Goal: Task Accomplishment & Management: Manage account settings

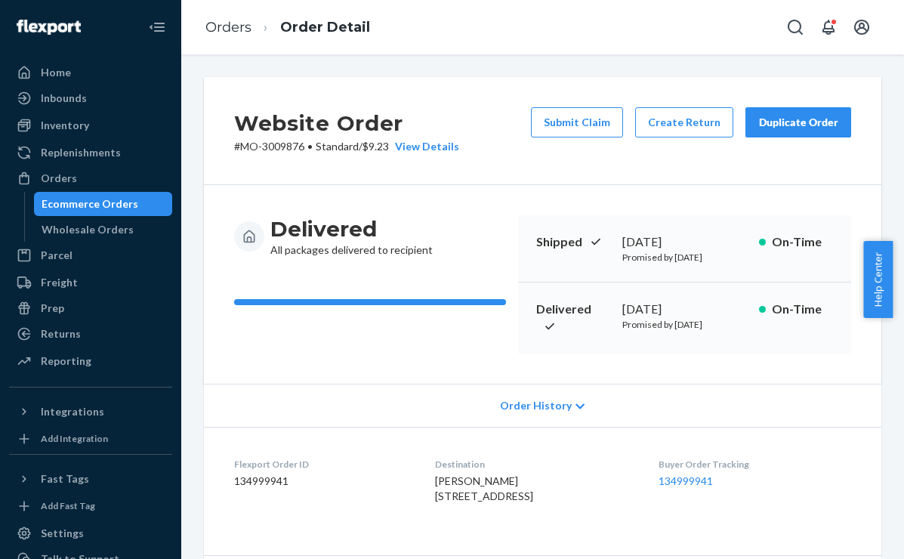
scroll to position [673, 0]
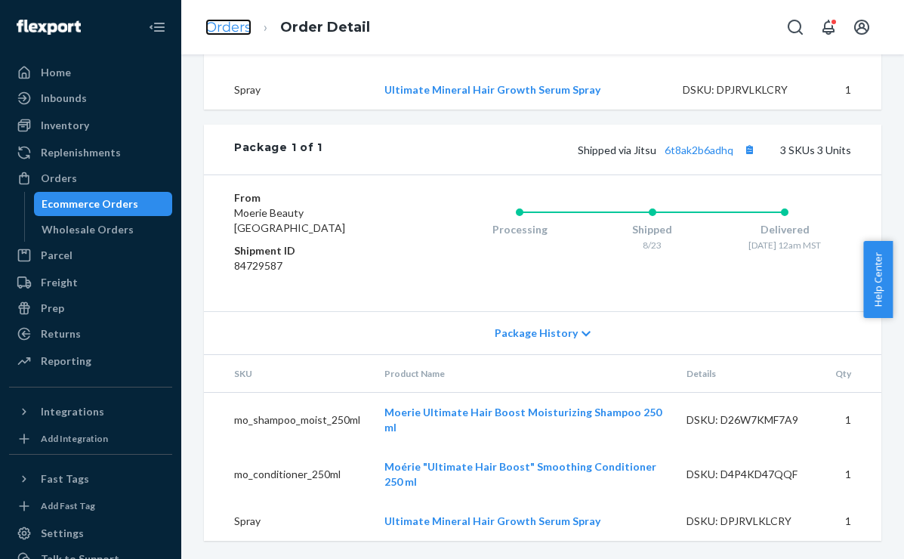
click at [242, 20] on link "Orders" at bounding box center [228, 27] width 46 height 17
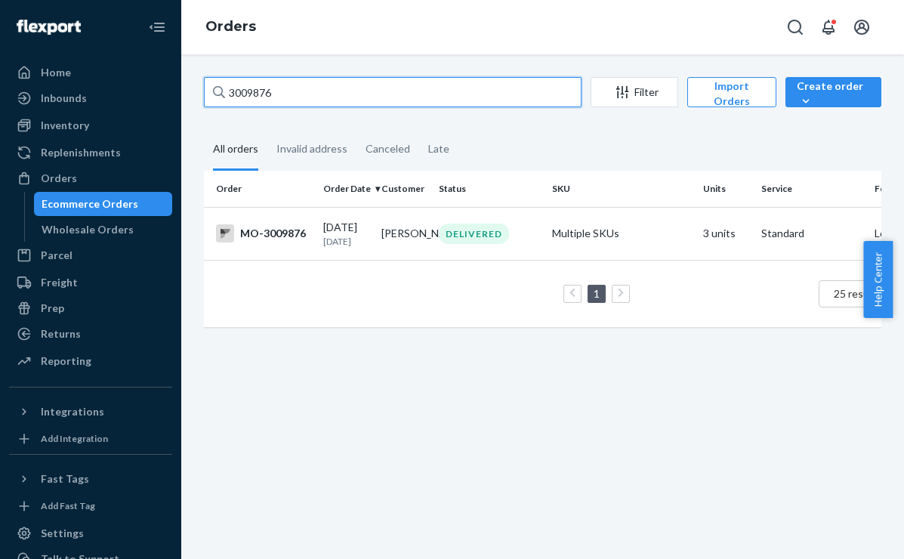
drag, startPoint x: 222, startPoint y: 94, endPoint x: 172, endPoint y: 93, distance: 49.9
click at [172, 93] on div "Home Inbounds Shipping Plans Problems Inventory Products Branded Packaging Repl…" at bounding box center [452, 279] width 904 height 559
paste input "21414"
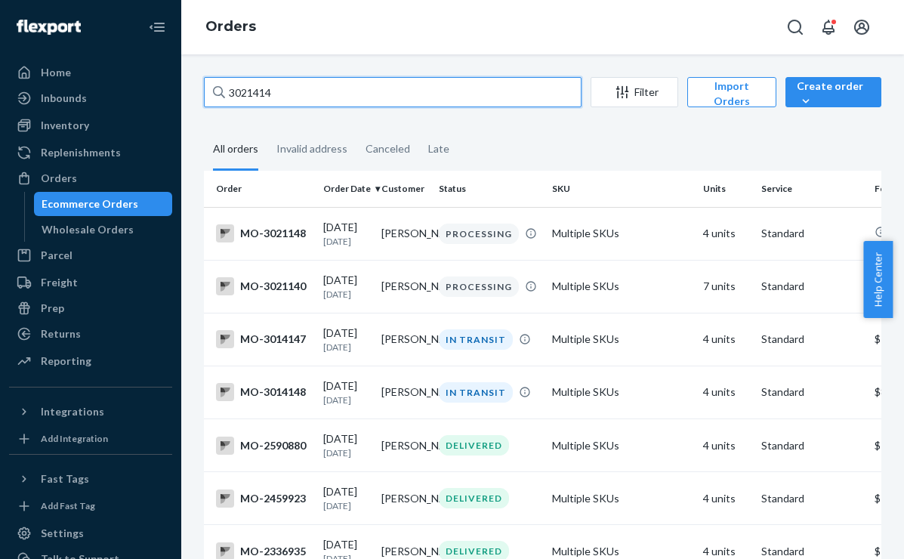
click at [326, 92] on input "3021414" at bounding box center [393, 92] width 378 height 30
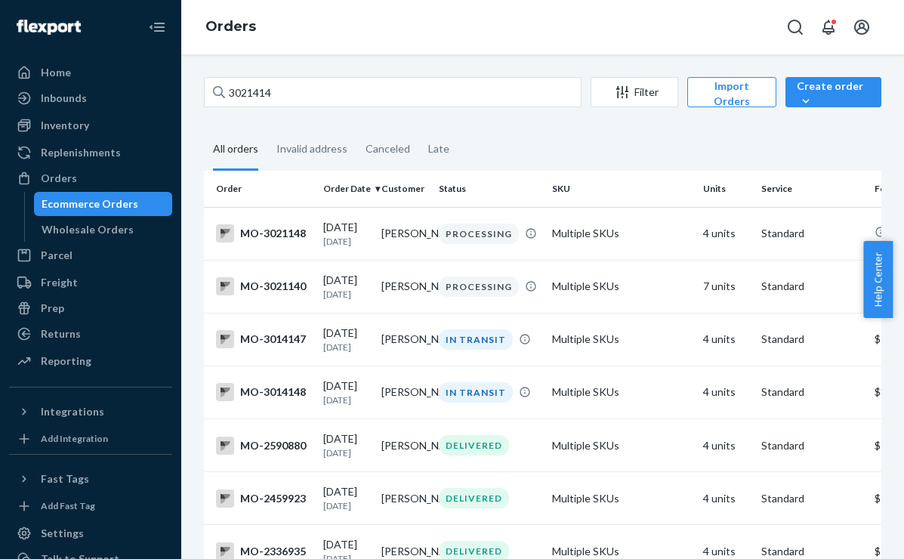
click at [324, 24] on div "Orders" at bounding box center [542, 27] width 723 height 54
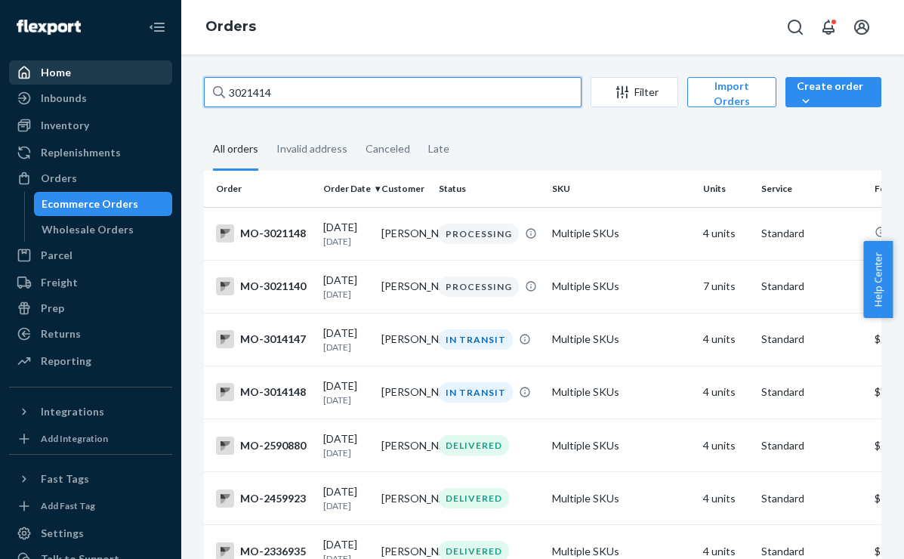
drag, startPoint x: 230, startPoint y: 91, endPoint x: 142, endPoint y: 82, distance: 88.2
click at [142, 82] on div "Home Inbounds Shipping Plans Problems Inventory Products Branded Packaging Repl…" at bounding box center [452, 279] width 904 height 559
paste input "[PERSON_NAME]"
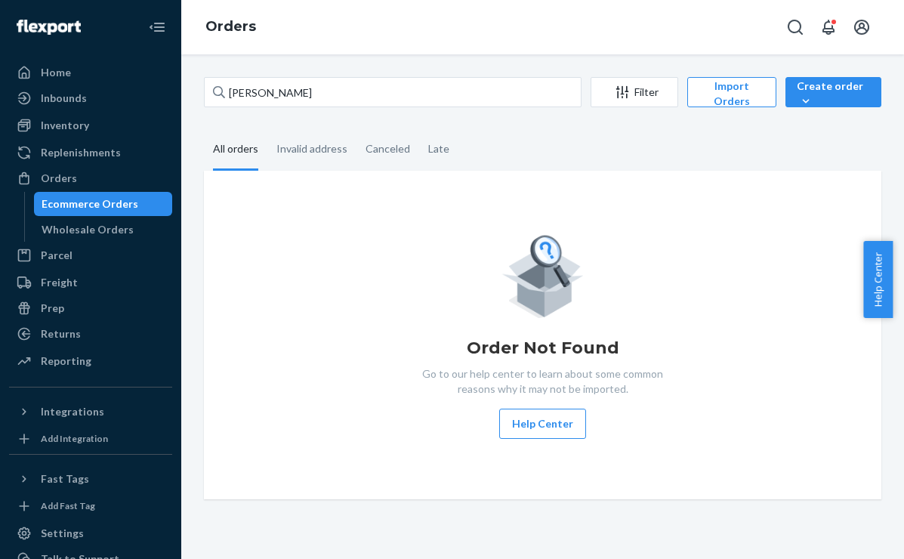
drag, startPoint x: 378, startPoint y: 20, endPoint x: 388, endPoint y: 32, distance: 15.6
click at [378, 20] on div "Orders" at bounding box center [542, 27] width 723 height 54
drag, startPoint x: 329, startPoint y: 40, endPoint x: 294, endPoint y: 65, distance: 43.4
click at [329, 40] on div "Orders" at bounding box center [542, 27] width 723 height 54
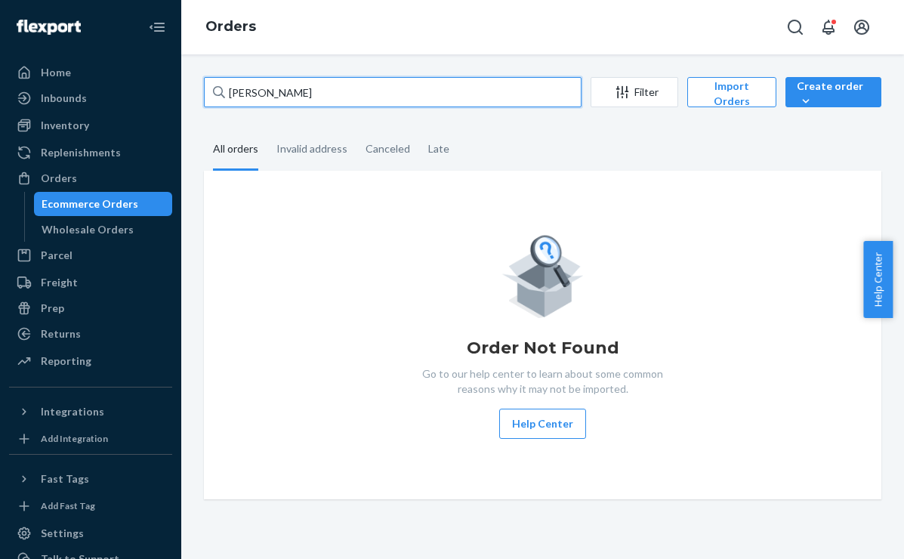
drag, startPoint x: 371, startPoint y: 88, endPoint x: 168, endPoint y: 87, distance: 202.5
click at [168, 87] on div "Home Inbounds Shipping Plans Problems Inventory Products Branded Packaging Repl…" at bounding box center [452, 279] width 904 height 559
paste input "2993504"
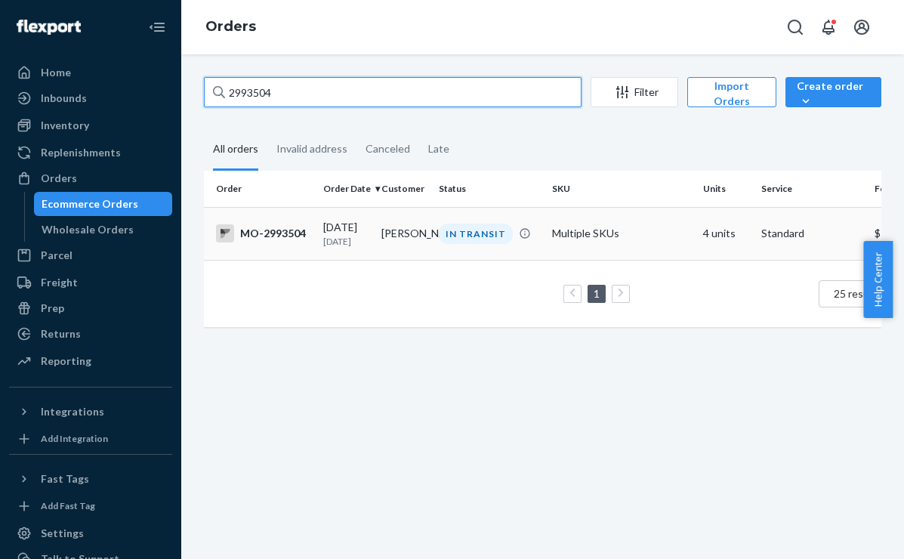
type input "2993504"
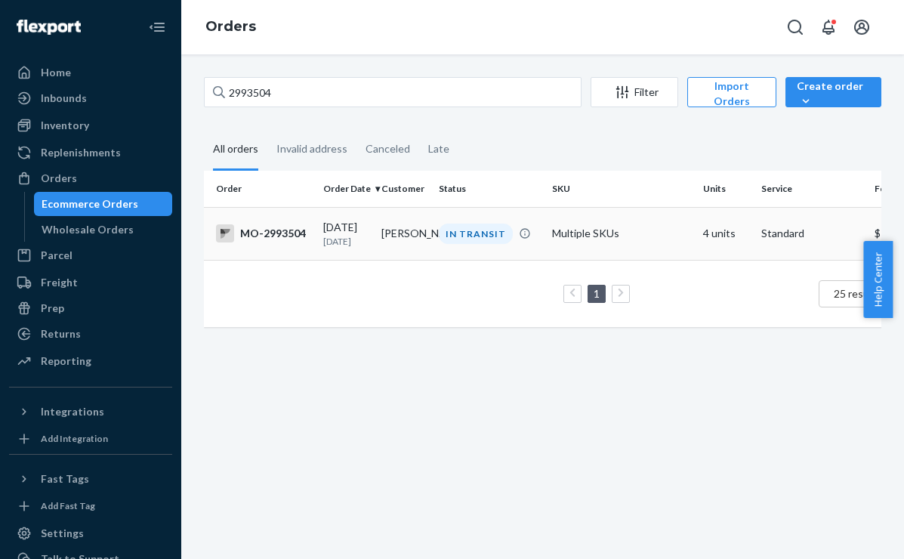
click at [419, 239] on td "[PERSON_NAME]" at bounding box center [404, 233] width 58 height 53
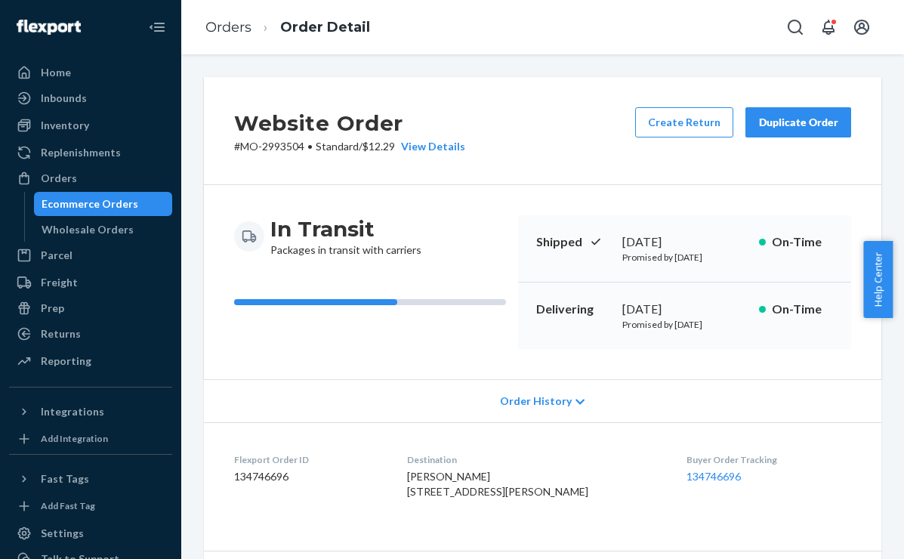
click at [221, 14] on ol "Orders Order Detail" at bounding box center [287, 27] width 189 height 45
click at [221, 24] on link "Orders" at bounding box center [228, 27] width 46 height 17
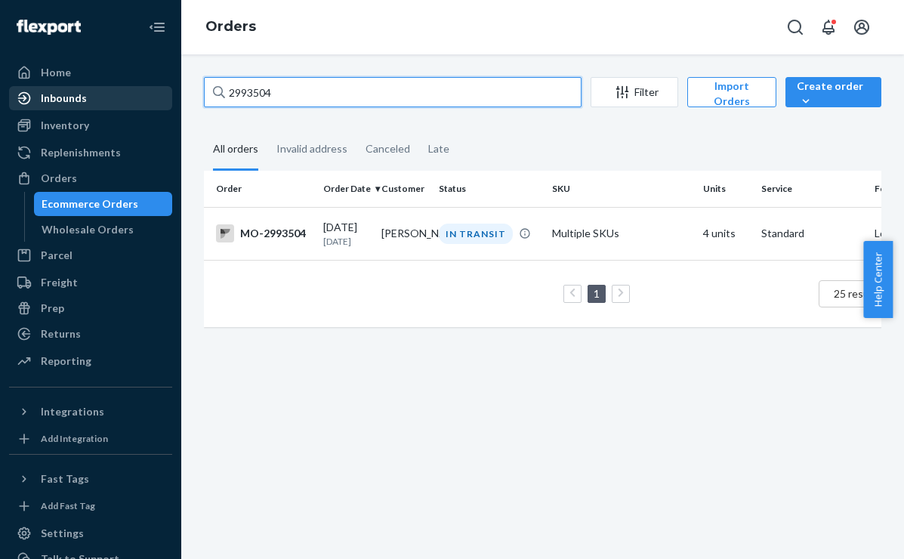
drag, startPoint x: 247, startPoint y: 94, endPoint x: 157, endPoint y: 91, distance: 90.0
click at [157, 91] on div "Home Inbounds Shipping Plans Problems Inventory Products Branded Packaging Repl…" at bounding box center [452, 279] width 904 height 559
paste input "68219"
type input "2968219"
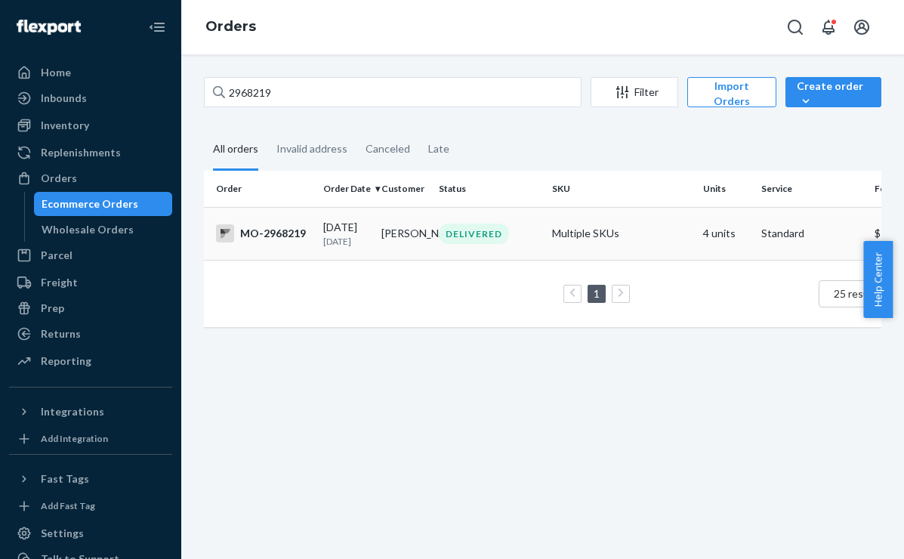
click at [411, 233] on td "[PERSON_NAME]" at bounding box center [404, 233] width 58 height 53
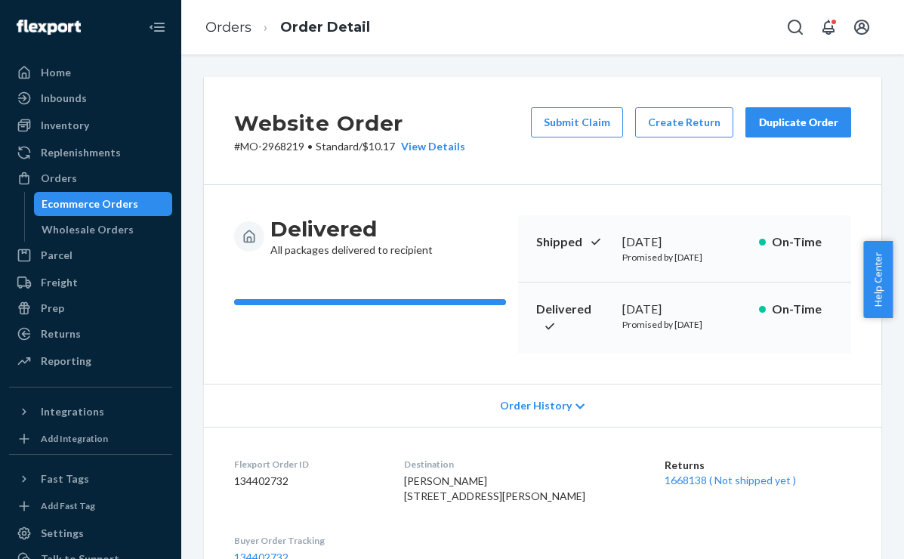
click at [462, 24] on div "Orders Order Detail" at bounding box center [542, 27] width 723 height 54
click at [428, 27] on div "Orders Order Detail" at bounding box center [542, 27] width 723 height 54
drag, startPoint x: 228, startPoint y: 33, endPoint x: 310, endPoint y: 76, distance: 92.9
click at [228, 33] on link "Orders" at bounding box center [228, 27] width 46 height 17
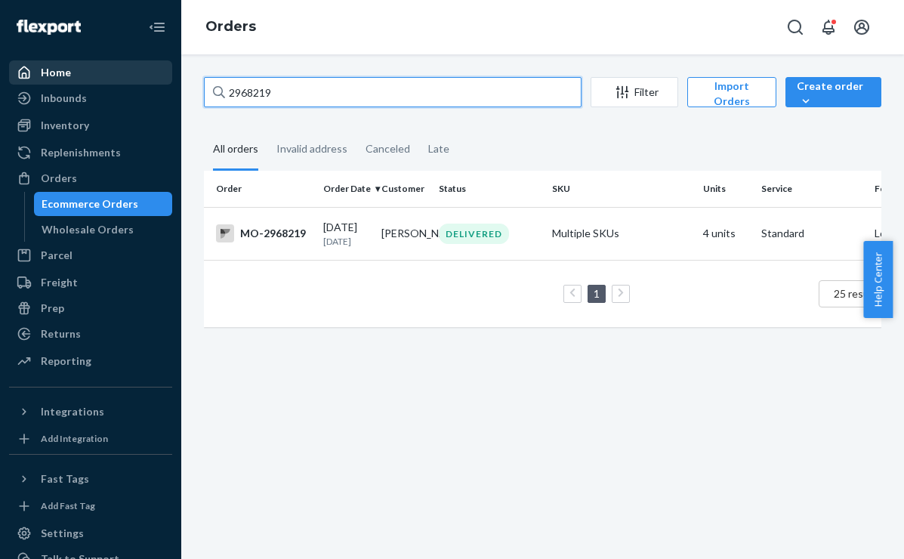
drag, startPoint x: 311, startPoint y: 94, endPoint x: 110, endPoint y: 83, distance: 201.2
click at [110, 83] on div "Home Inbounds Shipping Plans Problems Inventory Products Branded Packaging Repl…" at bounding box center [452, 279] width 904 height 559
paste input "5776"
type input "2957769"
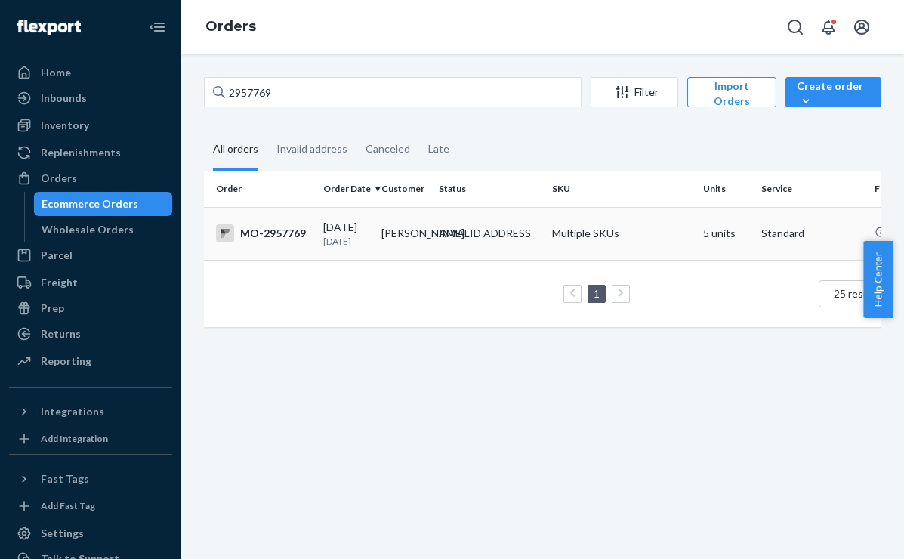
click at [406, 244] on td "[PERSON_NAME]" at bounding box center [404, 233] width 58 height 53
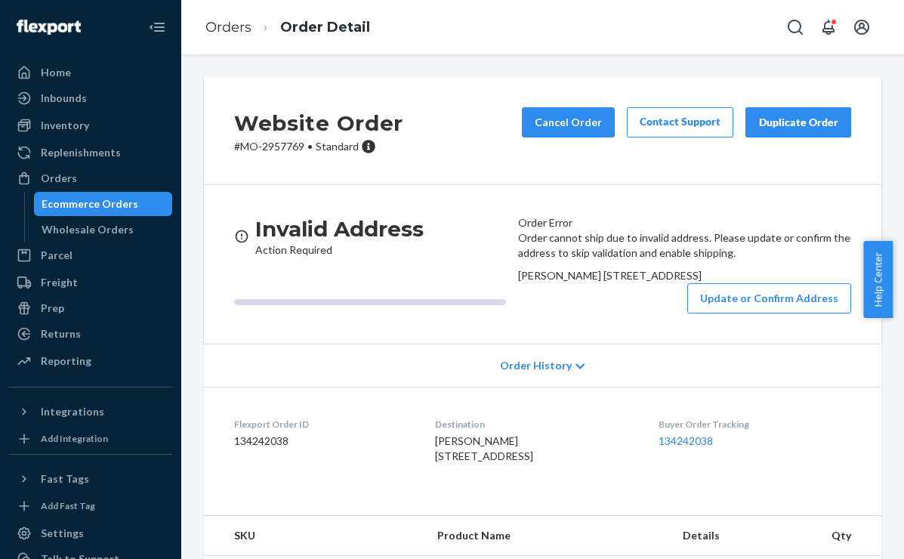
click at [499, 6] on div "Orders Order Detail" at bounding box center [542, 27] width 723 height 54
click at [231, 31] on link "Orders" at bounding box center [228, 27] width 46 height 17
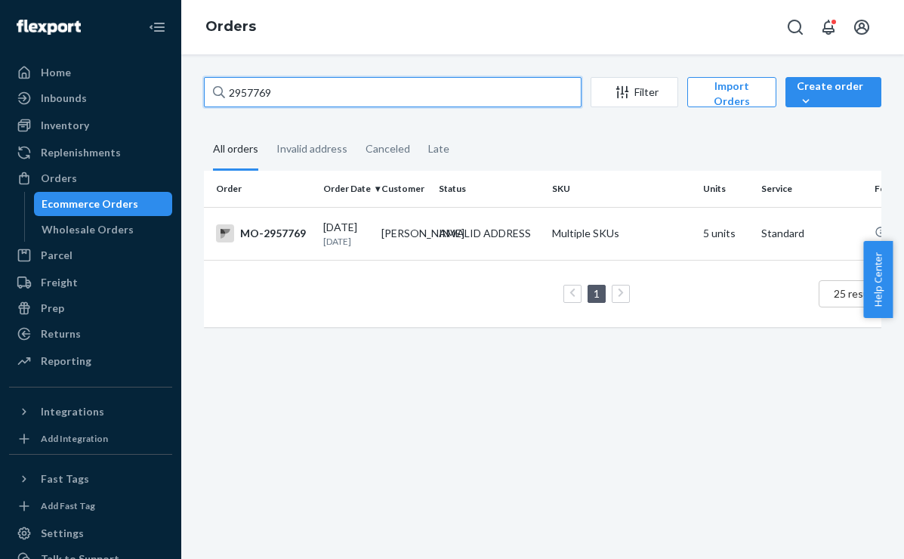
drag, startPoint x: 305, startPoint y: 99, endPoint x: 166, endPoint y: 101, distance: 139.0
click at [166, 101] on div "Home Inbounds Shipping Plans Problems Inventory Products Branded Packaging Repl…" at bounding box center [452, 279] width 904 height 559
paste input "72736"
type input "2972736"
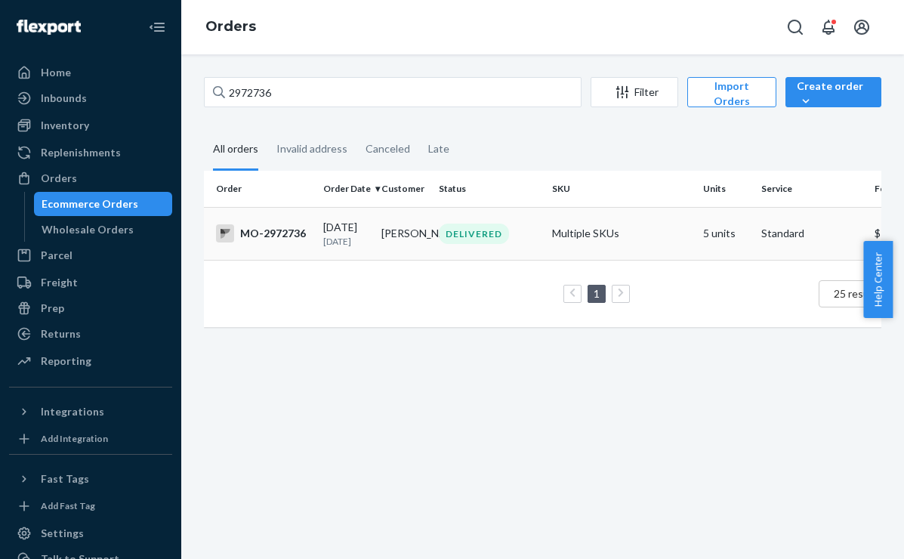
click at [462, 229] on div "DELIVERED" at bounding box center [474, 234] width 70 height 20
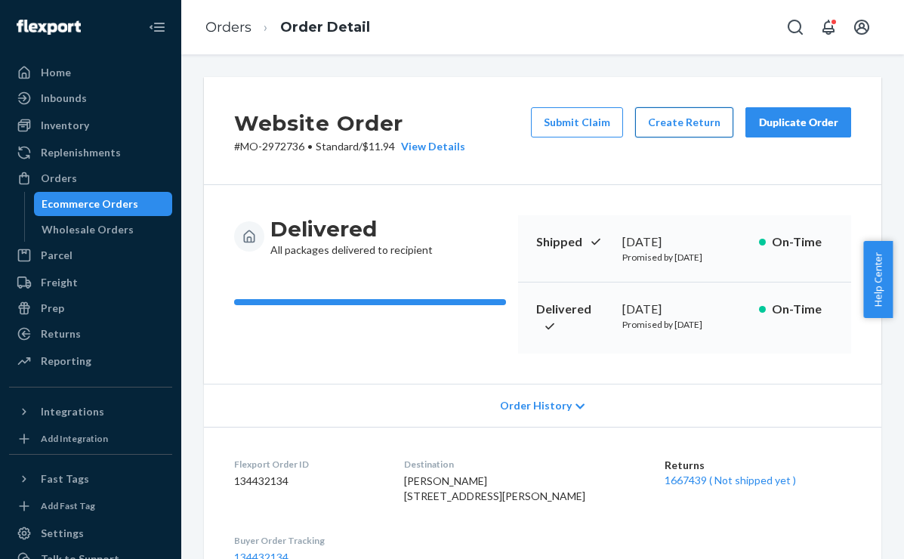
click at [646, 125] on button "Create Return" at bounding box center [684, 122] width 98 height 30
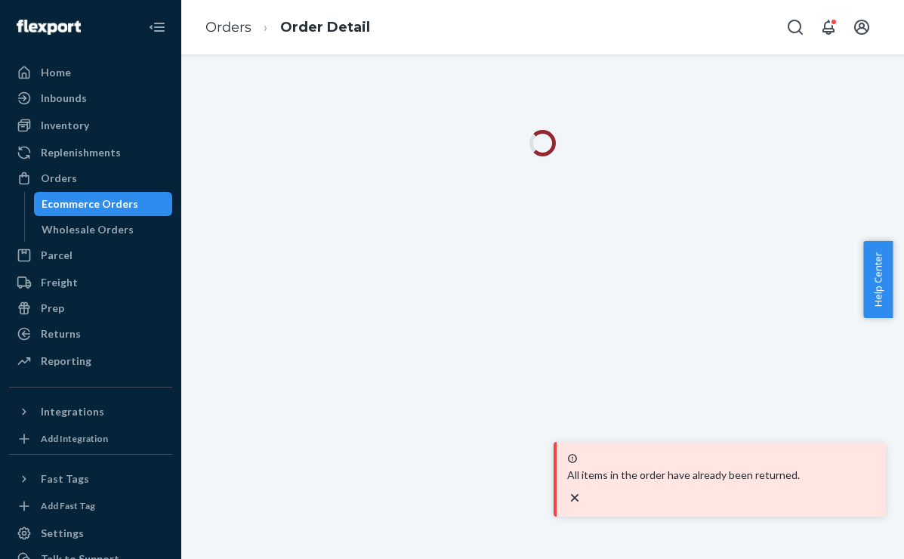
click at [693, 483] on p "All items in the order have already been returned." at bounding box center [721, 475] width 308 height 15
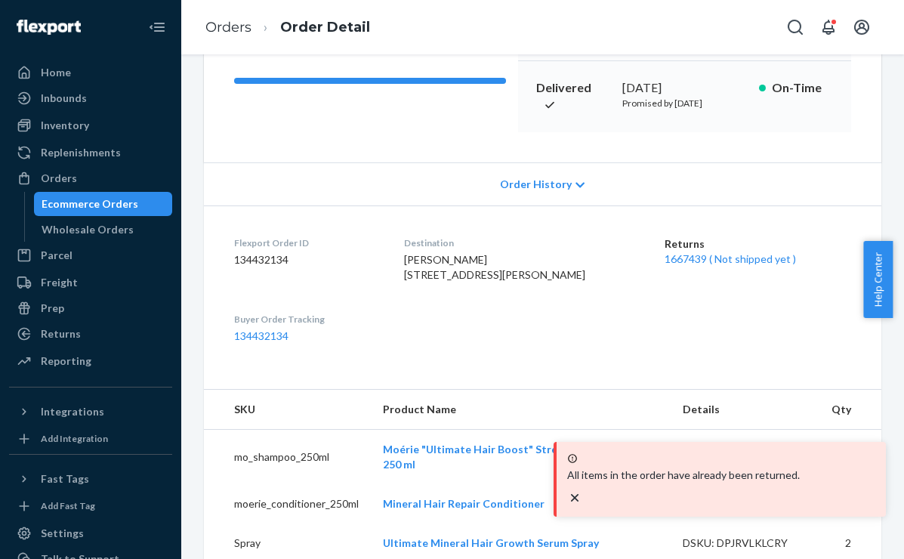
scroll to position [227, 0]
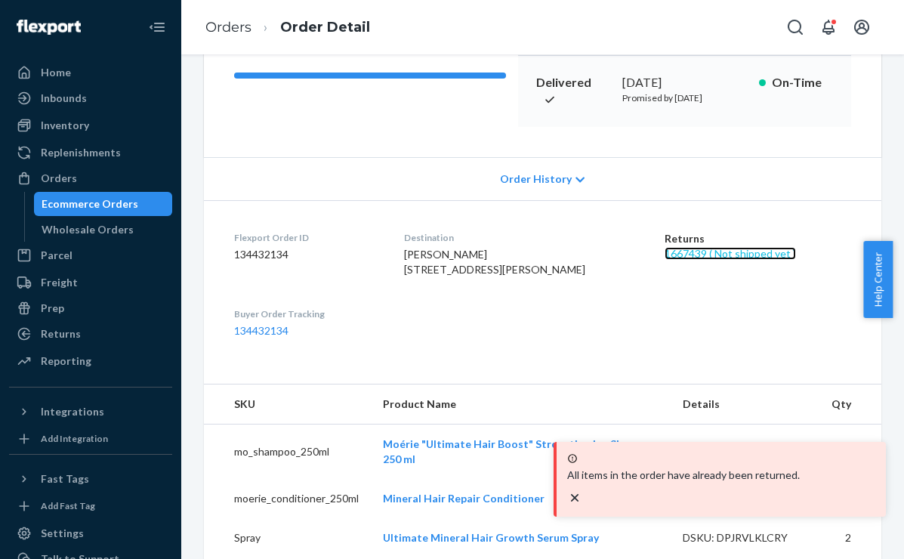
click at [724, 255] on link "1667439 ( Not shipped yet )" at bounding box center [730, 253] width 131 height 13
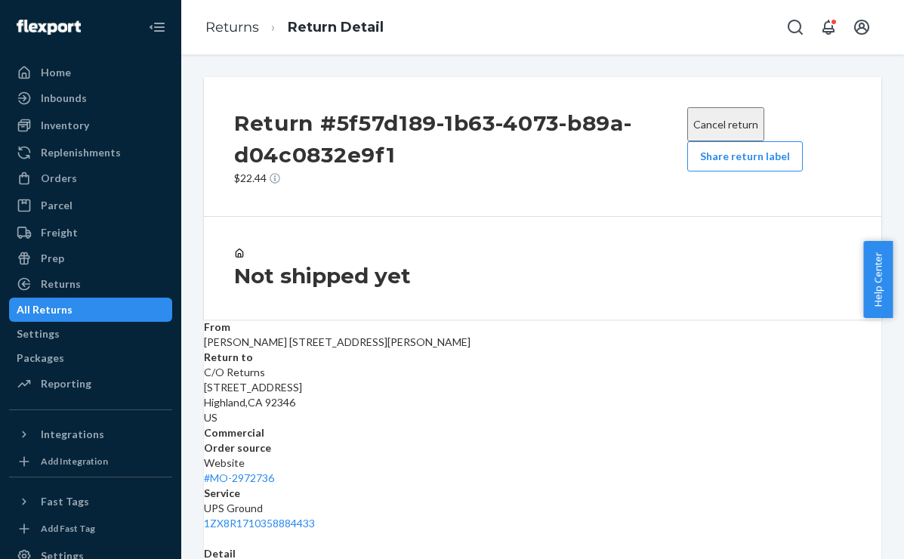
click at [426, 21] on div "Returns Return Detail" at bounding box center [542, 27] width 723 height 54
click at [472, 20] on div "Returns Return Detail" at bounding box center [542, 27] width 723 height 54
click at [60, 181] on div "Orders" at bounding box center [59, 178] width 36 height 15
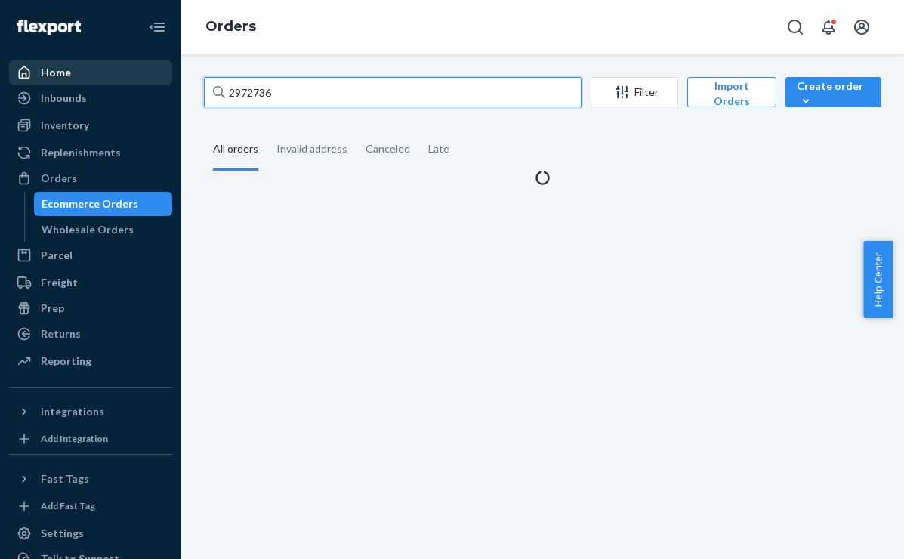
drag, startPoint x: 311, startPoint y: 95, endPoint x: 134, endPoint y: 81, distance: 178.1
click at [134, 81] on div "Home Inbounds Shipping Plans Problems Inventory Products Branded Packaging Repl…" at bounding box center [452, 279] width 904 height 559
paste input "696"
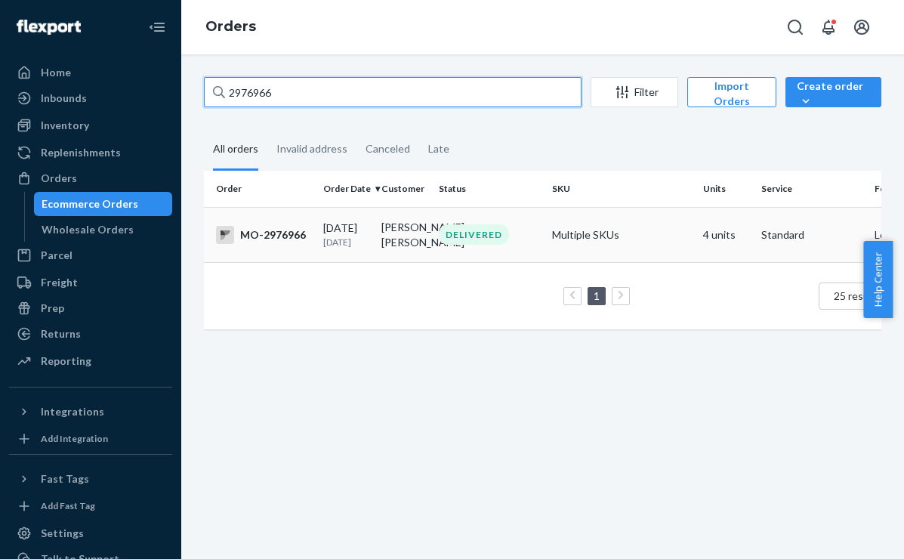
type input "2976966"
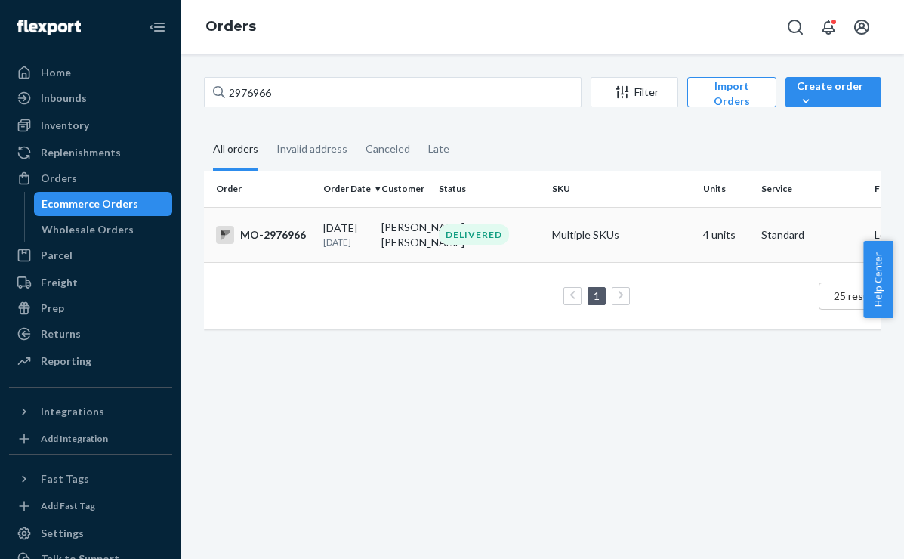
click at [437, 239] on div "DELIVERED" at bounding box center [489, 234] width 107 height 20
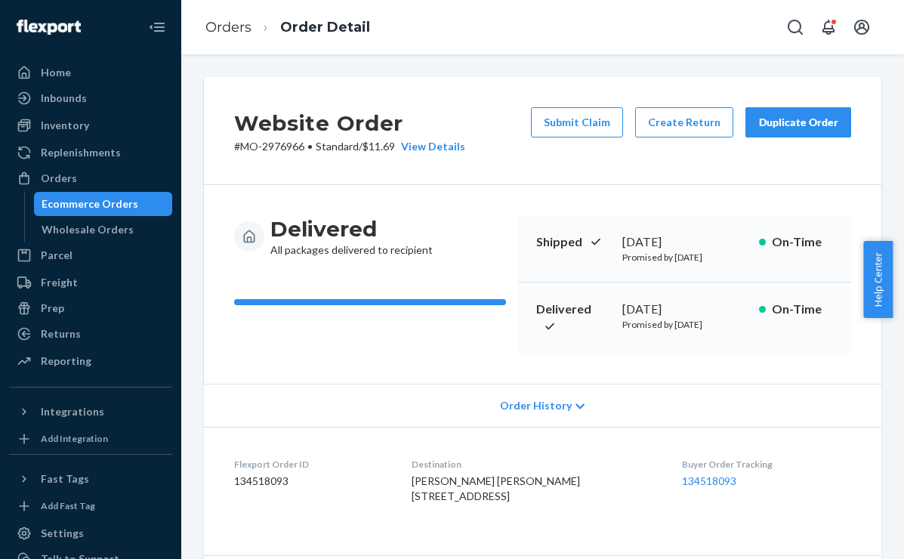
click at [456, 34] on div "Orders Order Detail" at bounding box center [542, 27] width 723 height 54
click at [675, 128] on button "Create Return" at bounding box center [684, 122] width 98 height 30
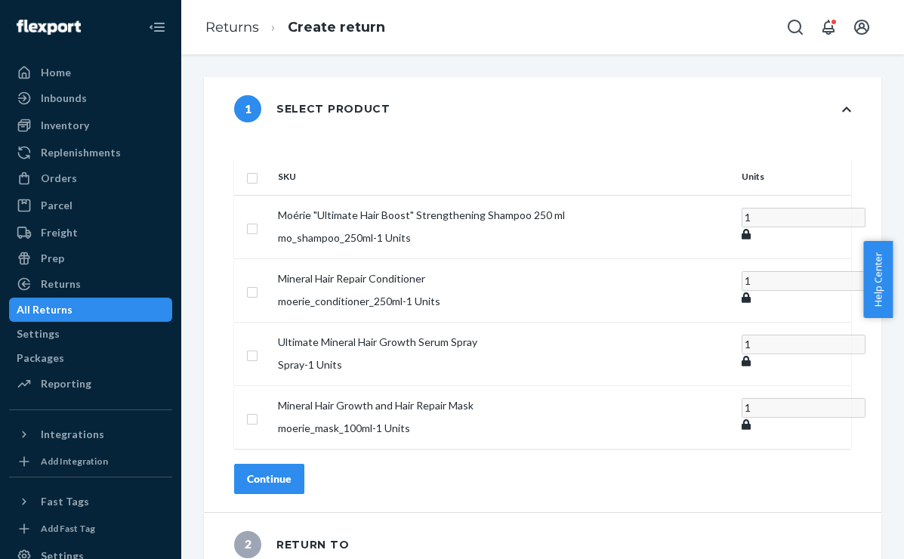
click at [272, 171] on th at bounding box center [253, 177] width 38 height 36
click at [258, 168] on input "checkbox" at bounding box center [252, 176] width 12 height 16
checkbox input "true"
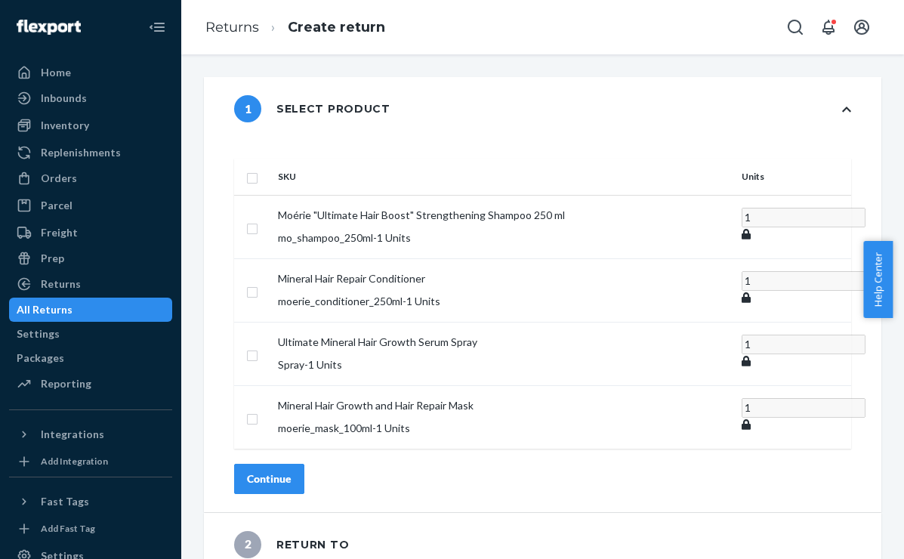
checkbox input "true"
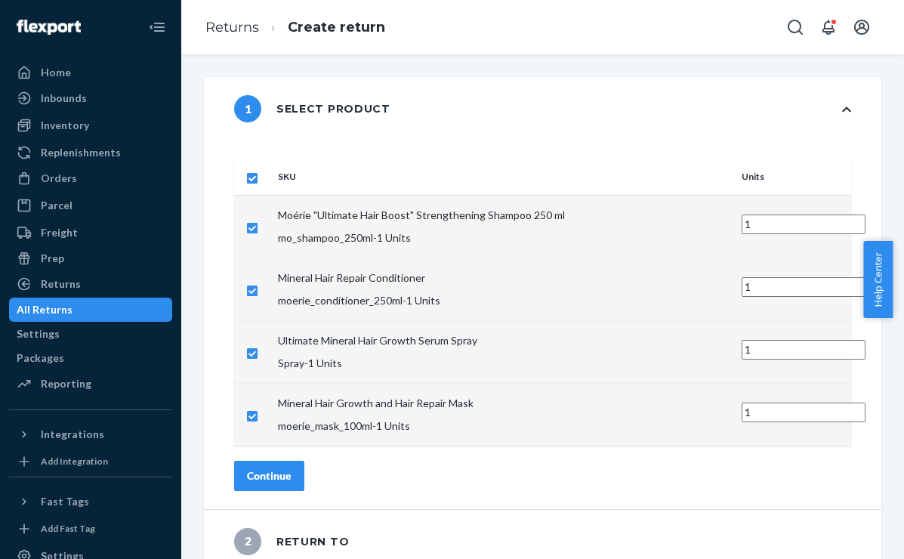
click at [304, 461] on button "Continue" at bounding box center [269, 476] width 70 height 30
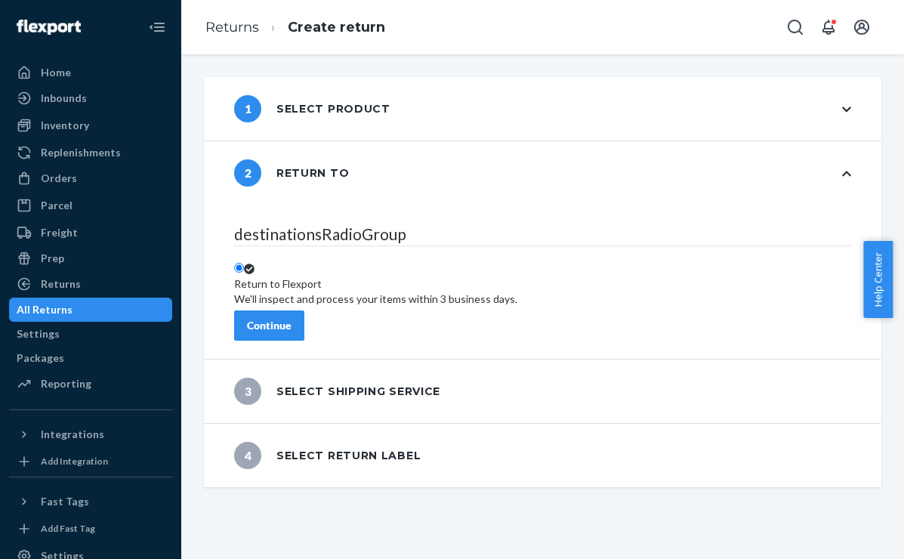
click at [292, 322] on div "Continue" at bounding box center [269, 325] width 45 height 15
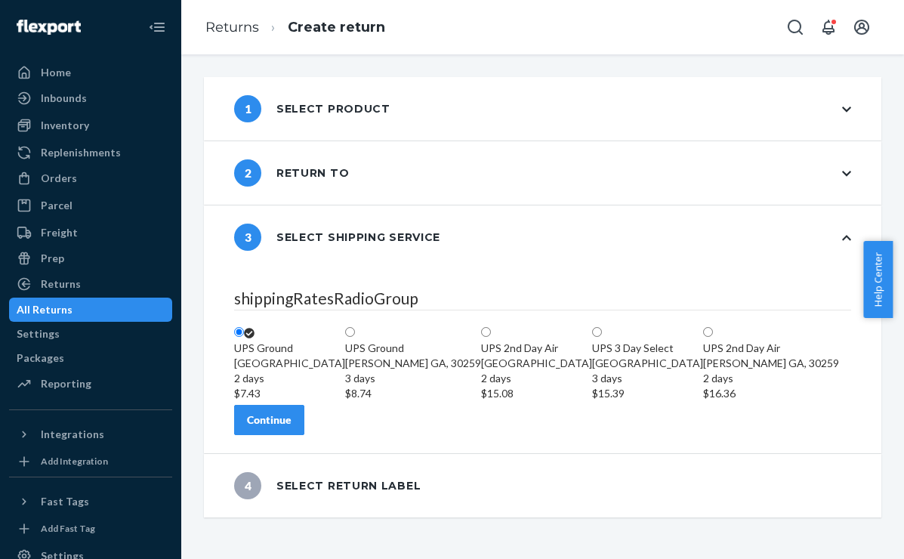
click at [292, 428] on div "Continue" at bounding box center [269, 419] width 45 height 15
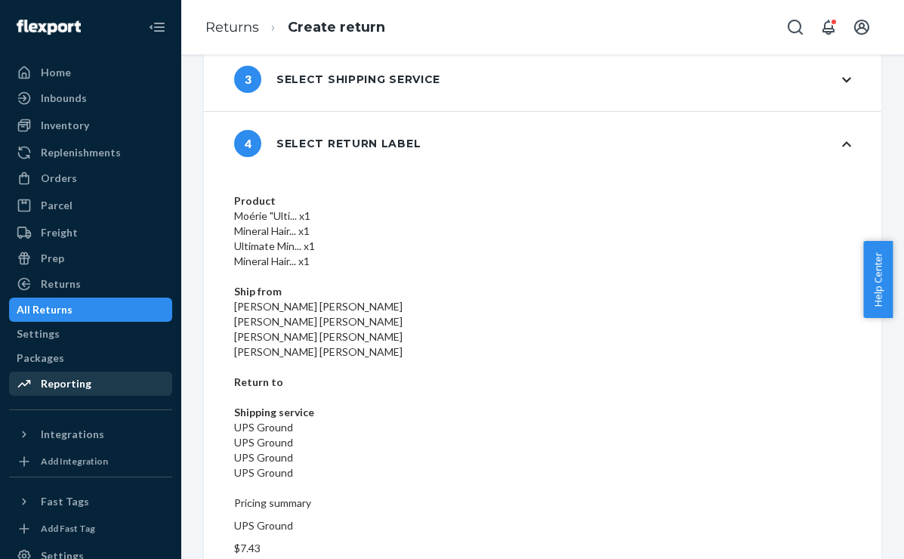
scroll to position [103, 0]
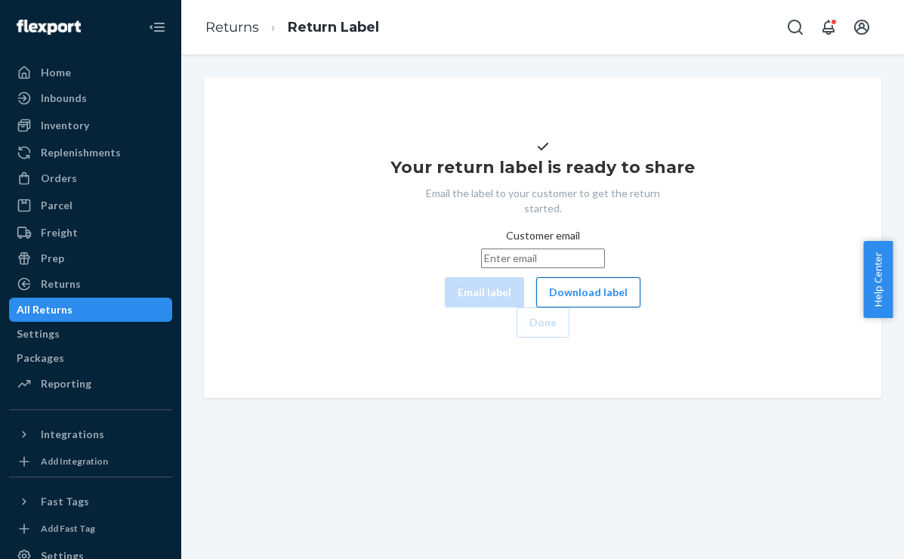
click at [537, 307] on button "Download label" at bounding box center [588, 292] width 104 height 30
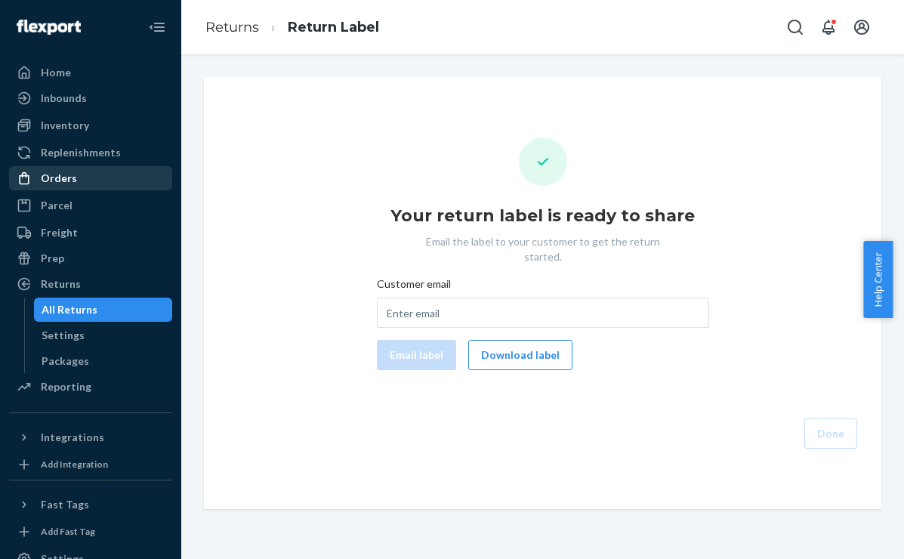
drag, startPoint x: 68, startPoint y: 180, endPoint x: 81, endPoint y: 190, distance: 16.2
click at [68, 180] on div "Orders" at bounding box center [59, 178] width 36 height 15
